Goal: Check status: Check status

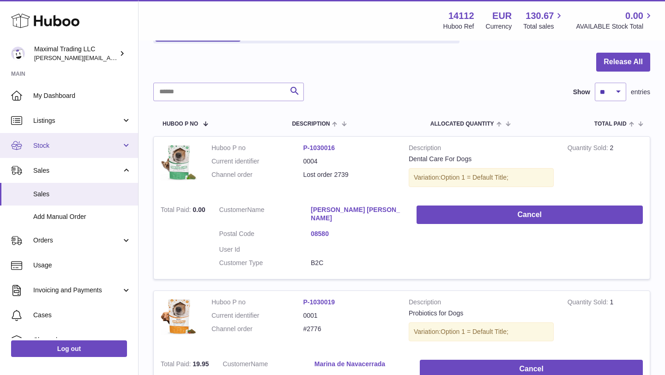
scroll to position [81, 0]
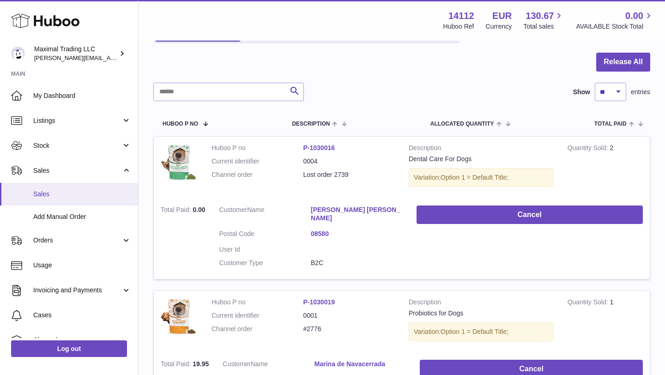
drag, startPoint x: 70, startPoint y: 193, endPoint x: 87, endPoint y: 183, distance: 19.9
click at [70, 193] on span "Sales" at bounding box center [82, 194] width 98 height 9
click at [211, 91] on input "text" at bounding box center [228, 92] width 151 height 18
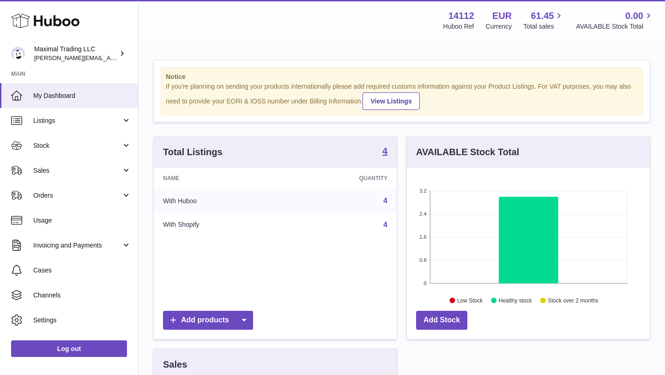
scroll to position [144, 243]
click at [70, 175] on link "Sales" at bounding box center [69, 170] width 138 height 25
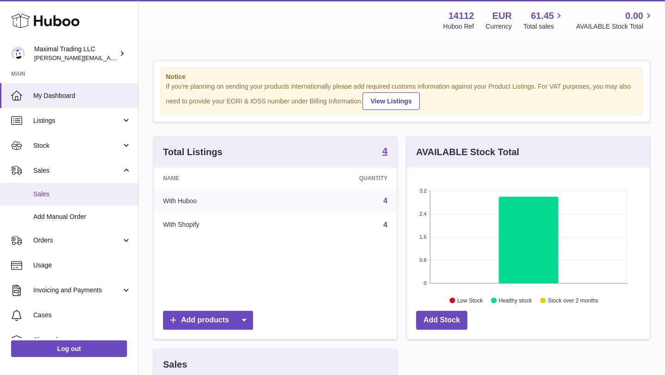
click at [69, 188] on link "Sales" at bounding box center [69, 194] width 138 height 23
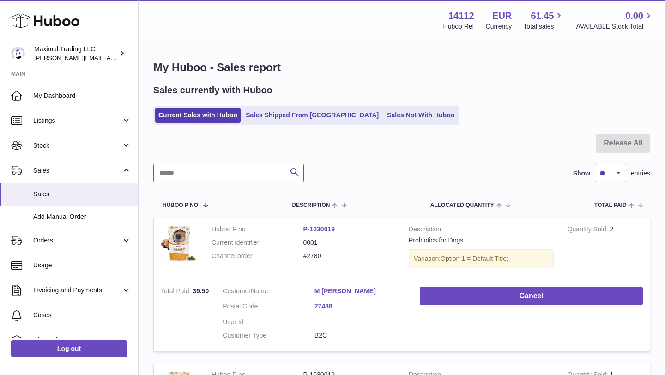
click at [174, 175] on input "text" at bounding box center [228, 173] width 151 height 18
paste input "****"
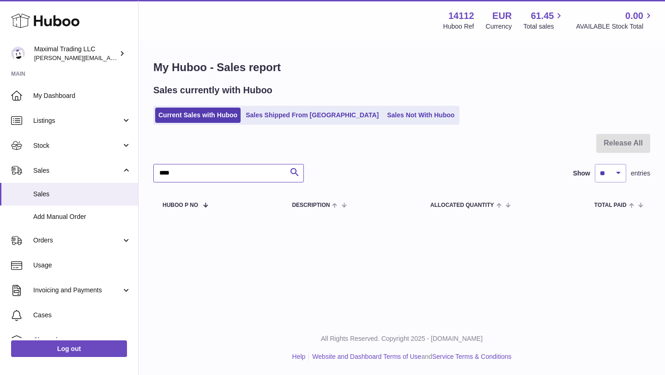
click at [161, 174] on input "****" at bounding box center [228, 173] width 151 height 18
type input "****"
click at [80, 192] on span "Sales" at bounding box center [82, 194] width 98 height 9
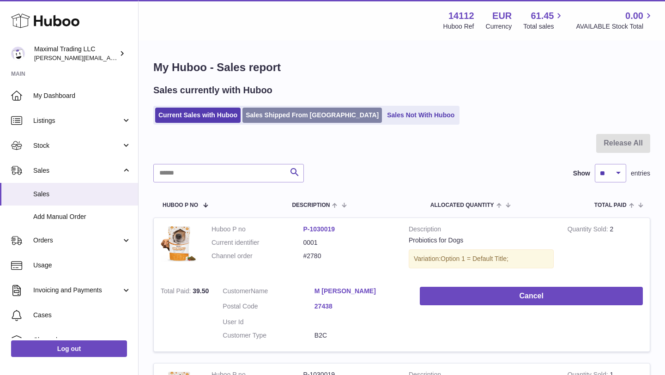
click at [298, 115] on link "Sales Shipped From Huboo" at bounding box center [311, 115] width 139 height 15
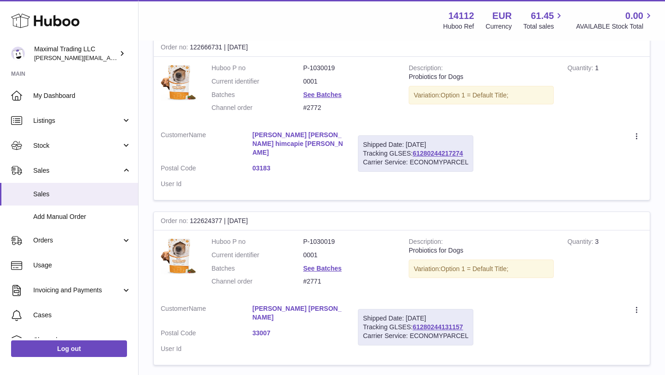
scroll to position [1505, 0]
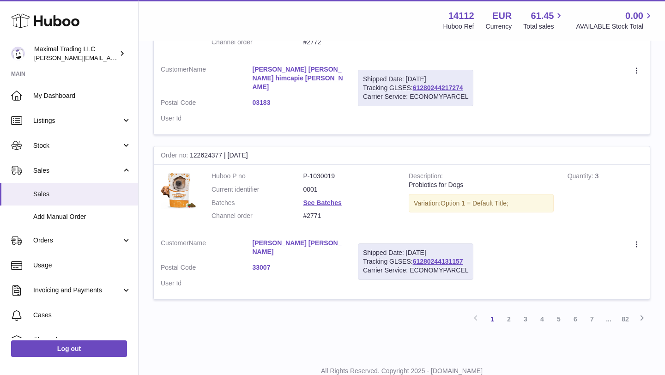
click at [506, 311] on link "2" at bounding box center [509, 319] width 17 height 17
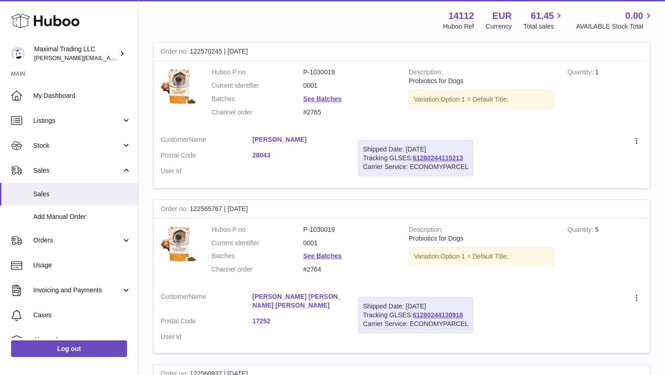
scroll to position [1113, 0]
click at [429, 311] on link "61280244130918" at bounding box center [438, 314] width 50 height 7
